Goal: Task Accomplishment & Management: Complete application form

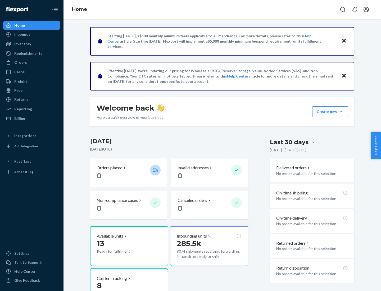
click at [341, 112] on button "Create new Create new inbound Create new order Create new product" at bounding box center [330, 111] width 36 height 11
click at [32, 34] on div "Inbounds" at bounding box center [32, 34] width 56 height 7
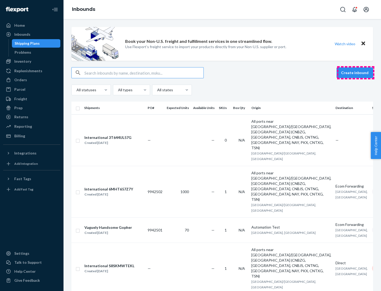
click at [355, 73] on button "Create inbound" at bounding box center [354, 72] width 36 height 11
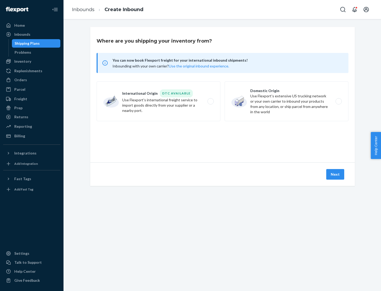
click at [286, 101] on label "Domestic Origin Use Flexport’s extensive US trucking network or your own carrie…" at bounding box center [286, 101] width 124 height 40
click at [338, 101] on input "Domestic Origin Use Flexport’s extensive US trucking network or your own carrie…" at bounding box center [339, 101] width 3 height 3
radio input "true"
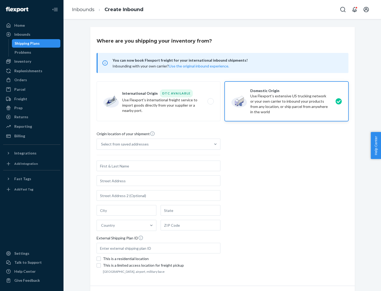
click at [123, 144] on div "Select from saved addresses" at bounding box center [125, 143] width 48 height 5
click at [102, 144] on input "Select from saved addresses" at bounding box center [101, 143] width 1 height 5
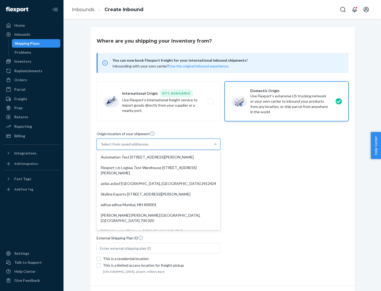
scroll to position [2, 0]
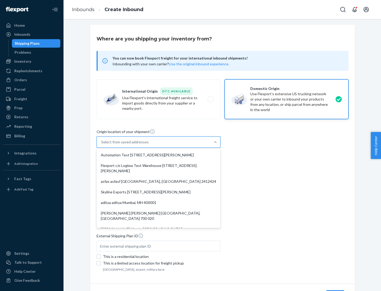
click at [158, 155] on div "Automation Test [STREET_ADDRESS][PERSON_NAME]" at bounding box center [159, 155] width 122 height 11
click at [102, 145] on input "option Automation Test [STREET_ADDRESS][PERSON_NAME]. 9 results available. Use …" at bounding box center [101, 141] width 1 height 5
type input "Automation Test"
type input "9th Floor"
type input "[GEOGRAPHIC_DATA]"
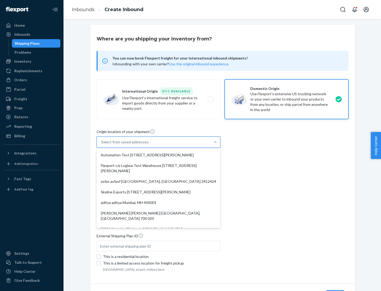
type input "CA"
type input "94104"
type input "[STREET_ADDRESS][PERSON_NAME]"
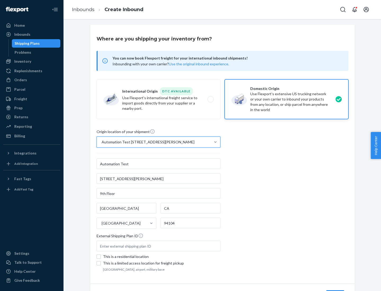
scroll to position [31, 0]
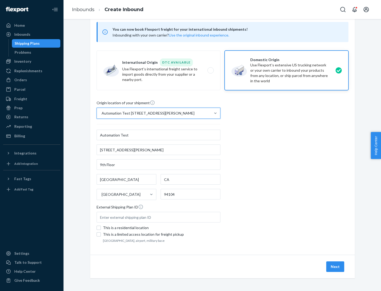
click at [335, 266] on button "Next" at bounding box center [335, 266] width 18 height 11
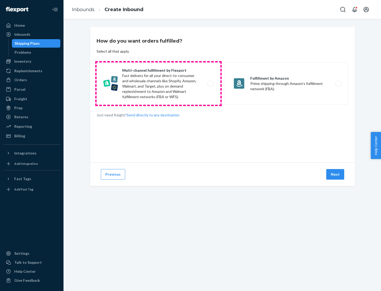
click at [158, 84] on label "Multi-channel fulfillment by Flexport Fast delivery for all your direct-to-cons…" at bounding box center [158, 83] width 124 height 42
click at [210, 84] on input "Multi-channel fulfillment by Flexport Fast delivery for all your direct-to-cons…" at bounding box center [211, 83] width 3 height 3
radio input "true"
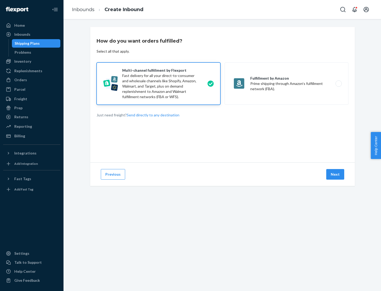
click at [335, 174] on button "Next" at bounding box center [335, 174] width 18 height 11
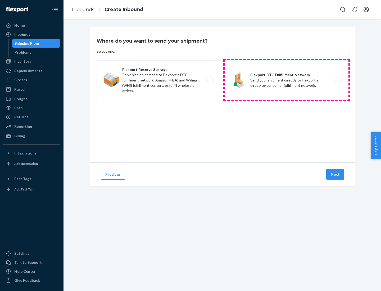
click at [286, 80] on label "Flexport DTC Fulfillment Network Send your shipment directly to Flexport's dire…" at bounding box center [286, 80] width 124 height 40
click at [338, 80] on input "Flexport DTC Fulfillment Network Send your shipment directly to Flexport's dire…" at bounding box center [339, 80] width 3 height 3
radio input "true"
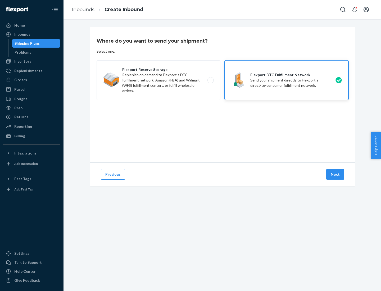
click at [335, 174] on button "Next" at bounding box center [335, 174] width 18 height 11
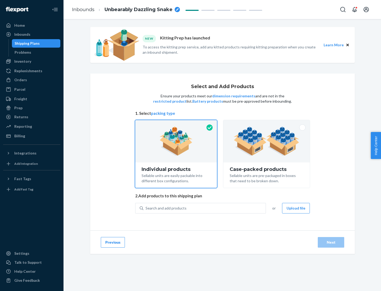
click at [266, 141] on img at bounding box center [266, 141] width 66 height 29
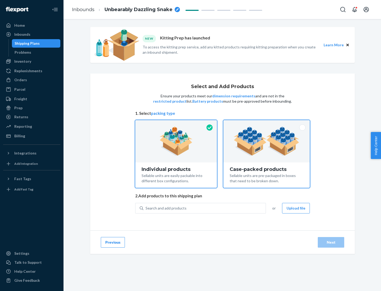
click at [266, 123] on input "Case-packed products Sellable units are pre-packaged in boxes that need to be b…" at bounding box center [266, 121] width 3 height 3
radio input "true"
radio input "false"
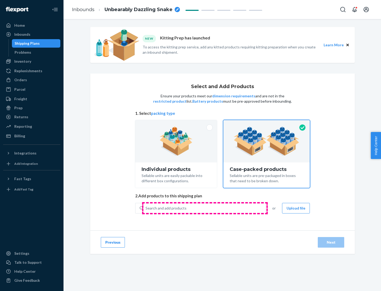
click at [205, 208] on div "Search and add products" at bounding box center [204, 208] width 122 height 10
click at [146, 208] on input "Search and add products" at bounding box center [145, 207] width 1 height 5
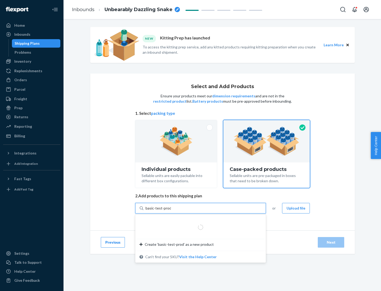
type input "basic-test-product-1"
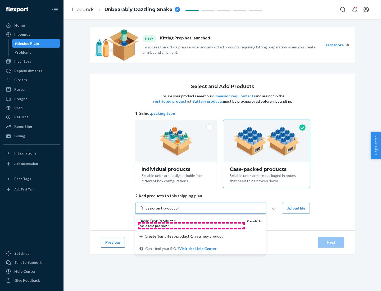
click at [191, 226] on div "basic - test - product - 1" at bounding box center [190, 225] width 103 height 4
click at [179, 211] on input "basic-test-product-1" at bounding box center [162, 207] width 34 height 5
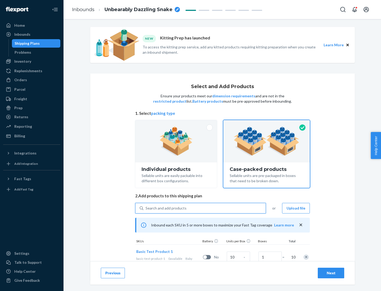
scroll to position [19, 0]
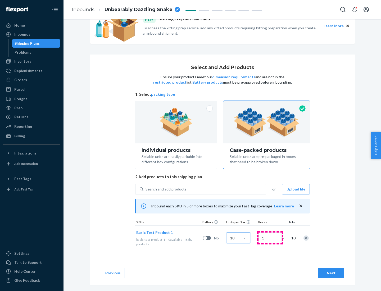
type input "10"
type input "7"
click at [331, 273] on div "Next" at bounding box center [330, 272] width 17 height 5
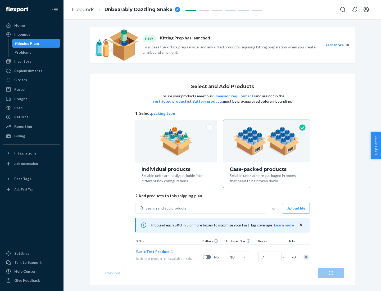
radio input "true"
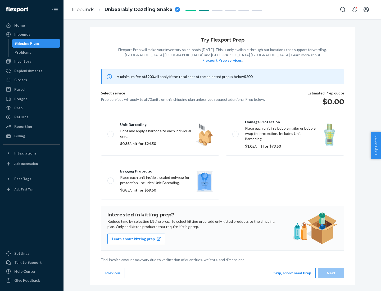
scroll to position [1, 0]
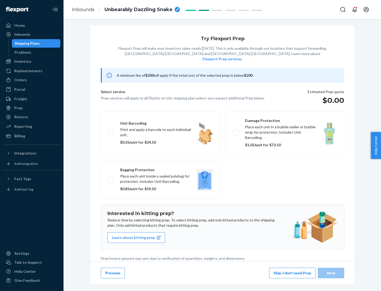
click at [160, 168] on label "Bagging protection Place each unit inside a sealed polybag for protection. Incl…" at bounding box center [160, 179] width 118 height 38
click at [111, 177] on input "Bagging protection Place each unit inside a sealed polybag for protection. Incl…" at bounding box center [108, 178] width 3 height 3
checkbox input "true"
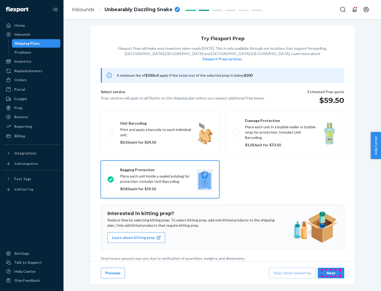
click at [331, 273] on div "Next" at bounding box center [330, 272] width 17 height 5
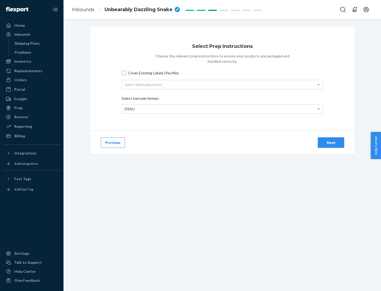
click at [124, 73] on input "Cover Existing Labels (Yes/No)" at bounding box center [124, 73] width 4 height 4
checkbox input "true"
click at [222, 84] on div "Select label placement" at bounding box center [222, 84] width 200 height 9
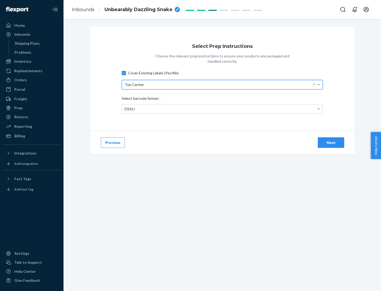
click at [222, 109] on div "DSKU" at bounding box center [222, 108] width 200 height 9
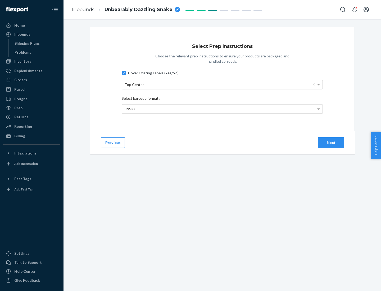
click at [331, 142] on div "Next" at bounding box center [330, 142] width 17 height 5
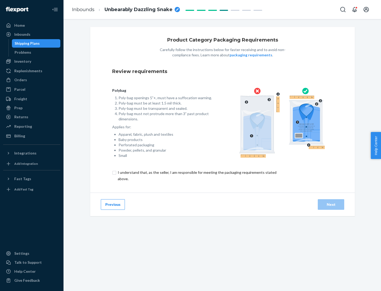
click at [196, 175] on input "checkbox" at bounding box center [200, 175] width 176 height 13
checkbox input "true"
click at [331, 204] on div "Next" at bounding box center [330, 204] width 17 height 5
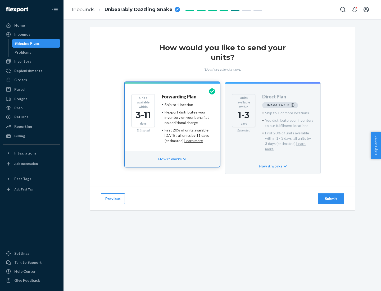
click at [179, 96] on h4 "Forwarding Plan" at bounding box center [179, 96] width 35 height 5
click at [331, 196] on div "Submit" at bounding box center [330, 198] width 17 height 5
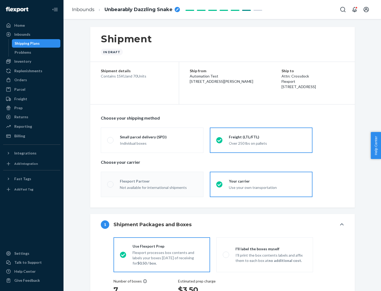
radio input "true"
radio input "false"
radio input "true"
radio input "false"
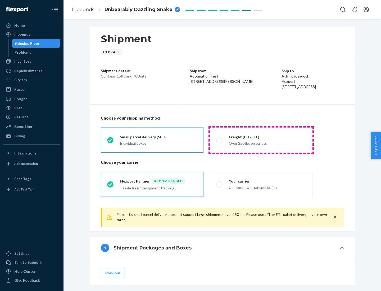
click at [261, 140] on div "Over 250 lbs on pallets" at bounding box center [267, 143] width 77 height 6
click at [219, 140] on input "Freight (LTL/FTL) Over 250 lbs on pallets" at bounding box center [217, 139] width 3 height 3
radio input "true"
radio input "false"
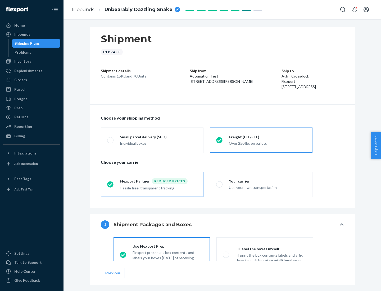
scroll to position [29, 0]
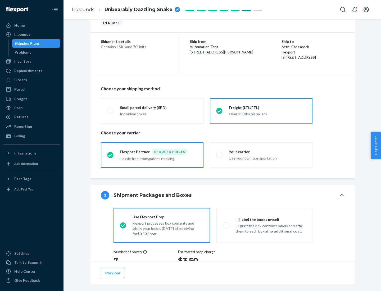
click at [152, 155] on div "Hassle free, transparent tracking" at bounding box center [158, 158] width 77 height 6
click at [111, 155] on input "Flexport Partner Reduced prices Hassle free, transparent tracking" at bounding box center [108, 154] width 3 height 3
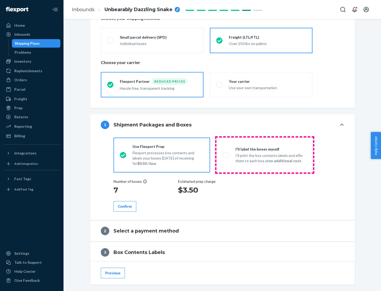
click at [264, 155] on p "I’ll print the box contents labels and affix them to each box at no additional …" at bounding box center [270, 158] width 71 height 11
click at [226, 155] on input "I'll label the boxes myself I’ll print the box contents labels and affix them t…" at bounding box center [224, 154] width 3 height 3
radio input "true"
radio input "false"
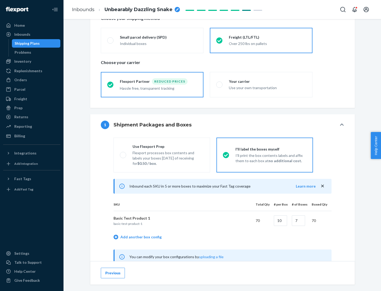
scroll to position [165, 0]
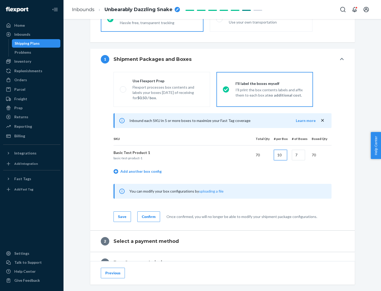
type input "10"
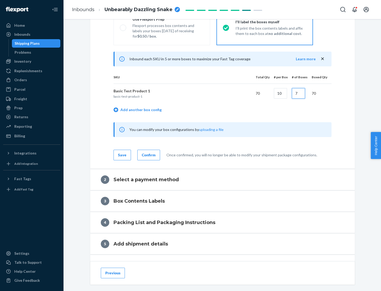
type input "7"
click at [148, 155] on div "Confirm" at bounding box center [149, 154] width 14 height 5
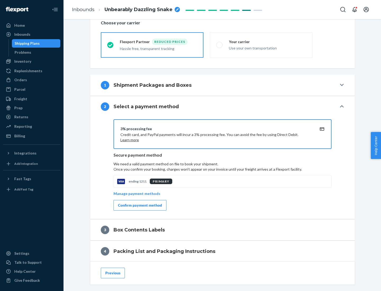
scroll to position [190, 0]
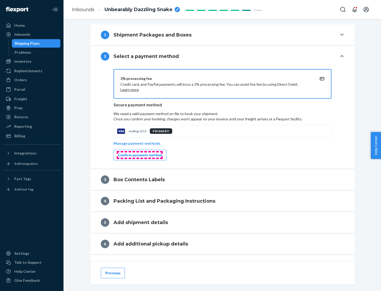
click at [139, 155] on div "Confirm payment method" at bounding box center [140, 154] width 44 height 5
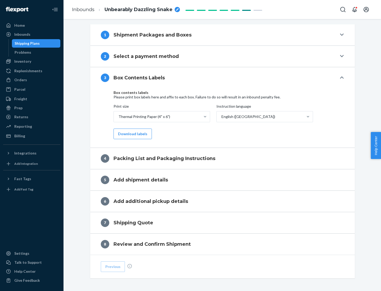
scroll to position [168, 0]
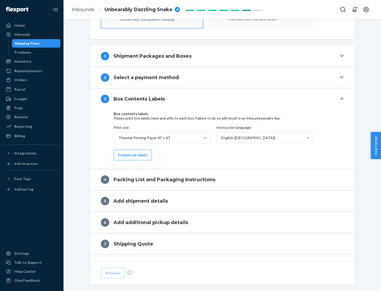
click at [131, 155] on button "Download labels" at bounding box center [132, 155] width 38 height 11
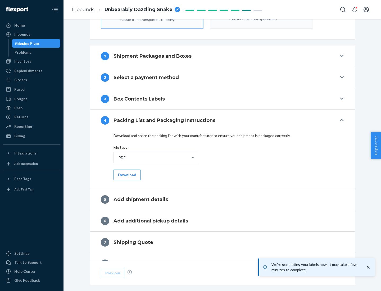
scroll to position [188, 0]
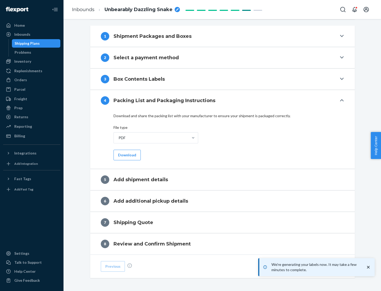
click at [126, 155] on button "Download" at bounding box center [126, 155] width 27 height 11
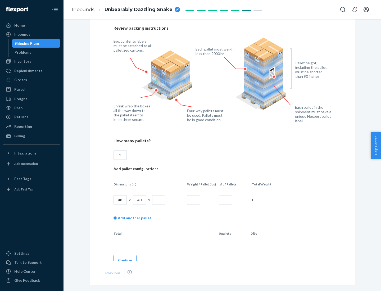
scroll to position [384, 0]
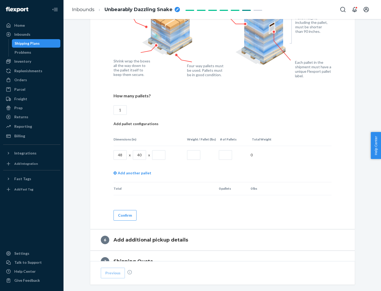
type input "1"
type input "40"
type input "200"
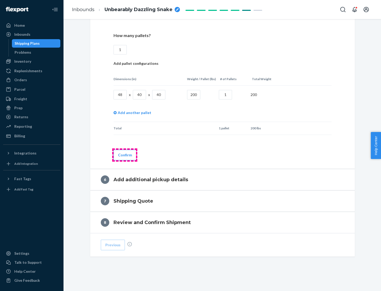
type input "1"
click at [125, 155] on button "Confirm" at bounding box center [124, 155] width 23 height 11
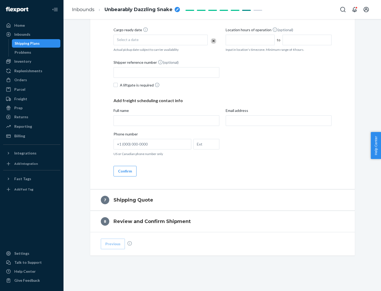
scroll to position [202, 0]
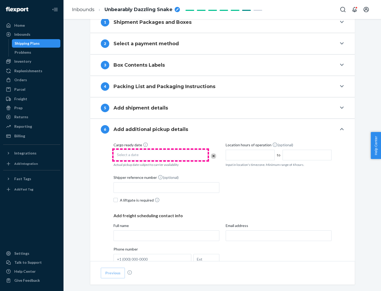
click at [160, 155] on div "Select a date" at bounding box center [160, 155] width 94 height 11
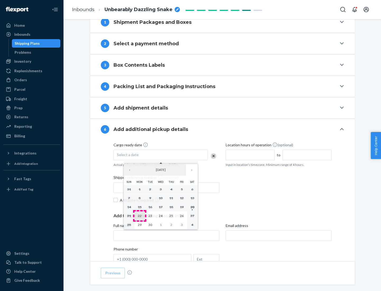
click at [139, 215] on abbr "22" at bounding box center [140, 216] width 4 height 4
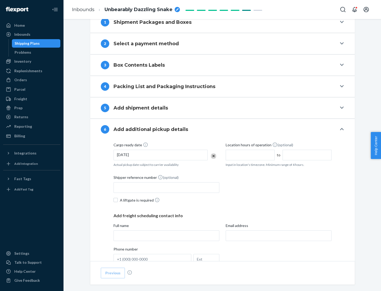
scroll to position [283, 0]
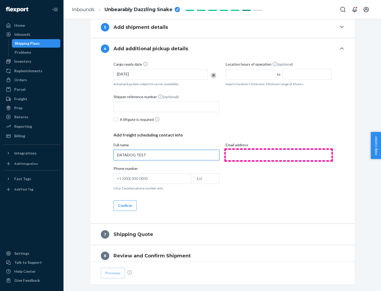
type input "DATADOG TEST"
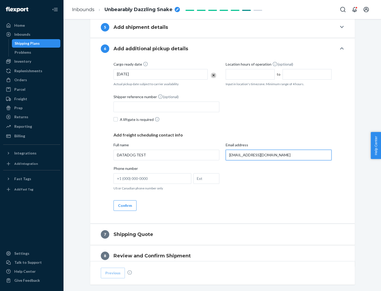
scroll to position [306, 0]
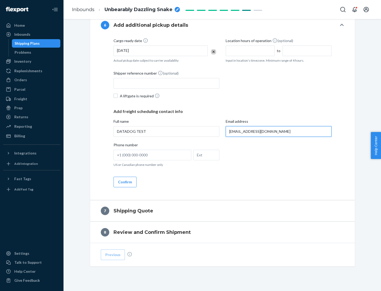
type input "[EMAIL_ADDRESS][DOMAIN_NAME]"
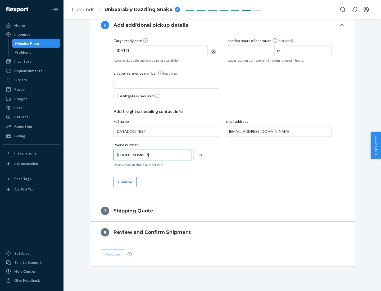
scroll to position [317, 0]
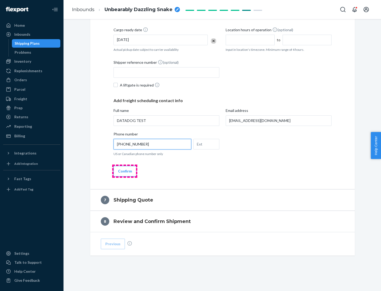
type input "[PHONE_NUMBER]"
click at [125, 171] on button "Confirm" at bounding box center [124, 171] width 23 height 11
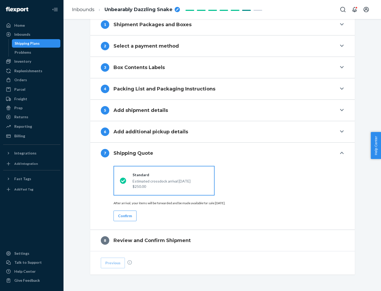
scroll to position [219, 0]
